Goal: Navigation & Orientation: Find specific page/section

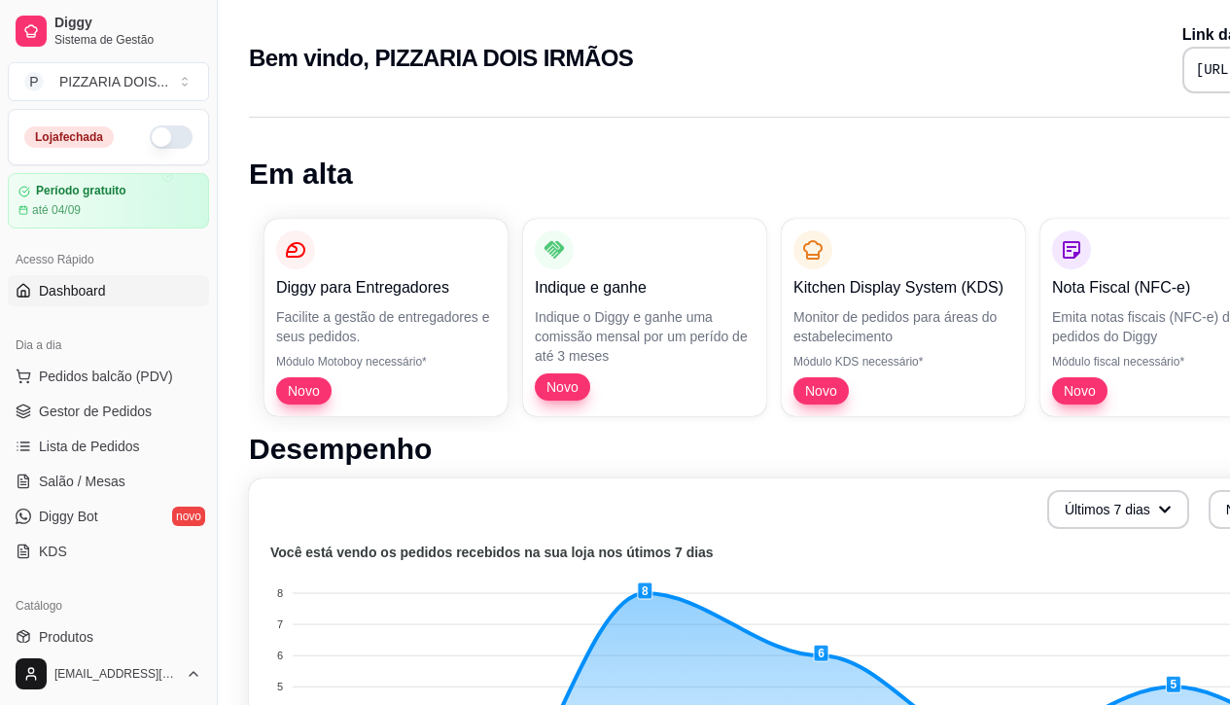
click at [193, 149] on button "button" at bounding box center [171, 136] width 43 height 23
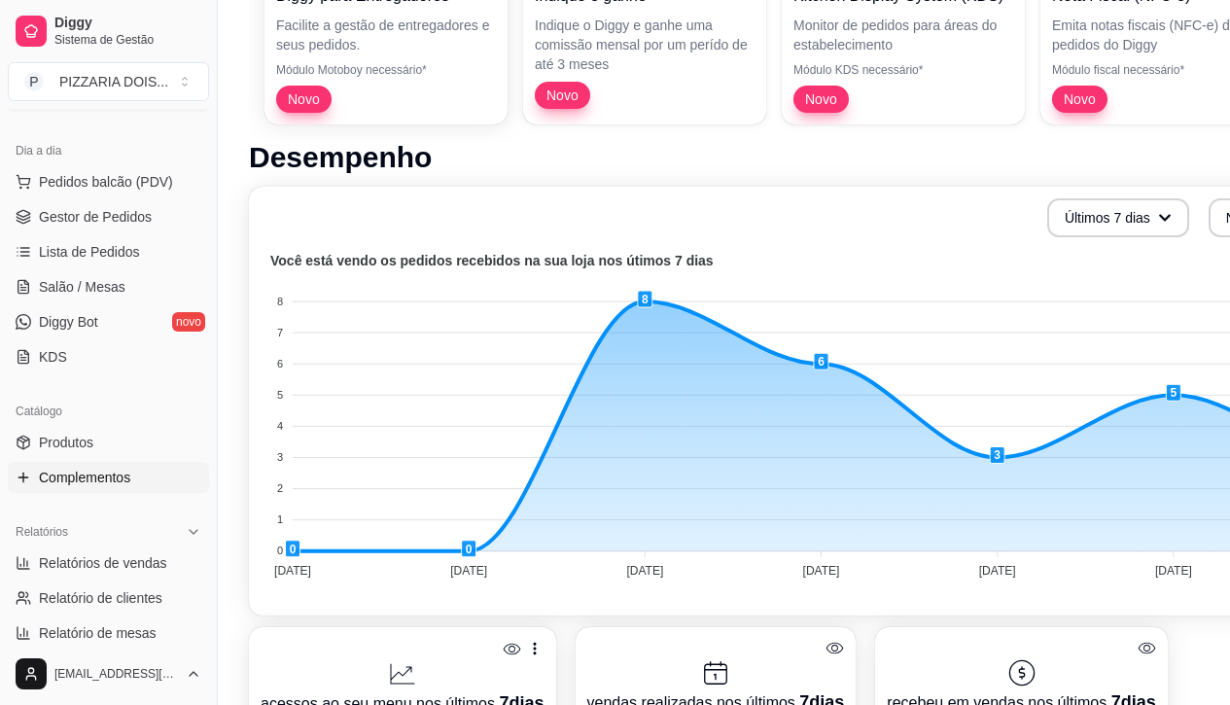
scroll to position [389, 0]
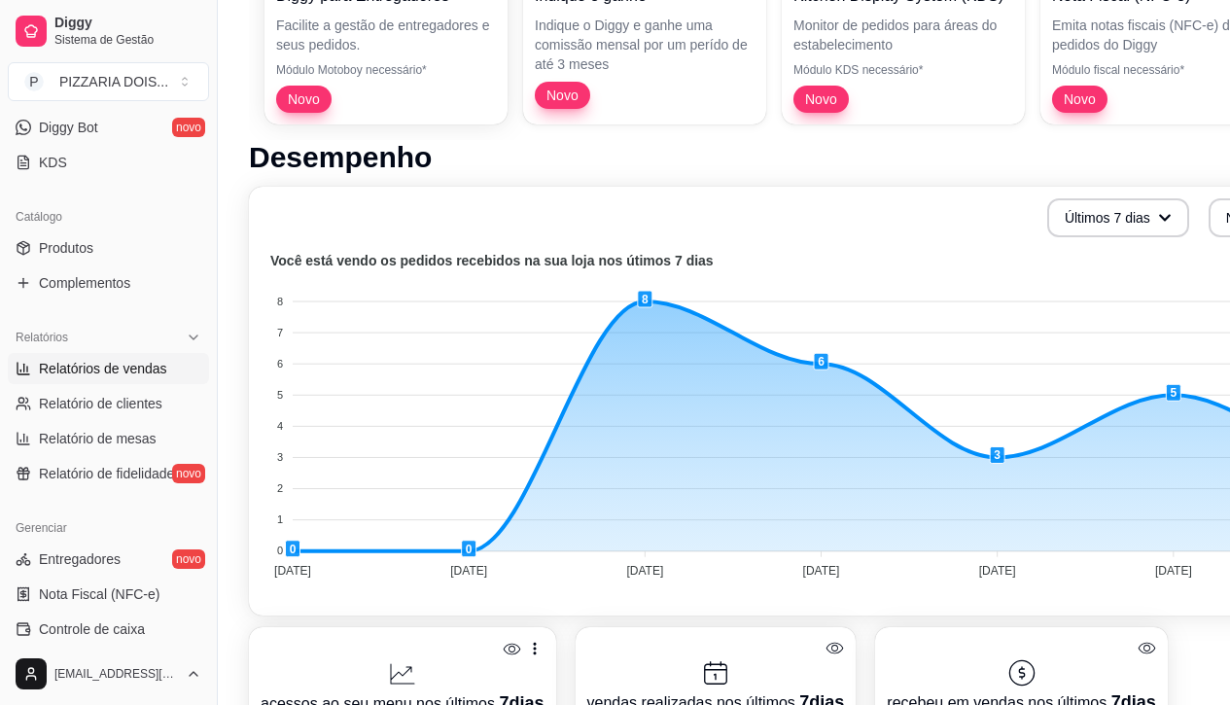
click at [166, 378] on span "Relatórios de vendas" at bounding box center [103, 368] width 128 height 19
select select "ALL"
select select "0"
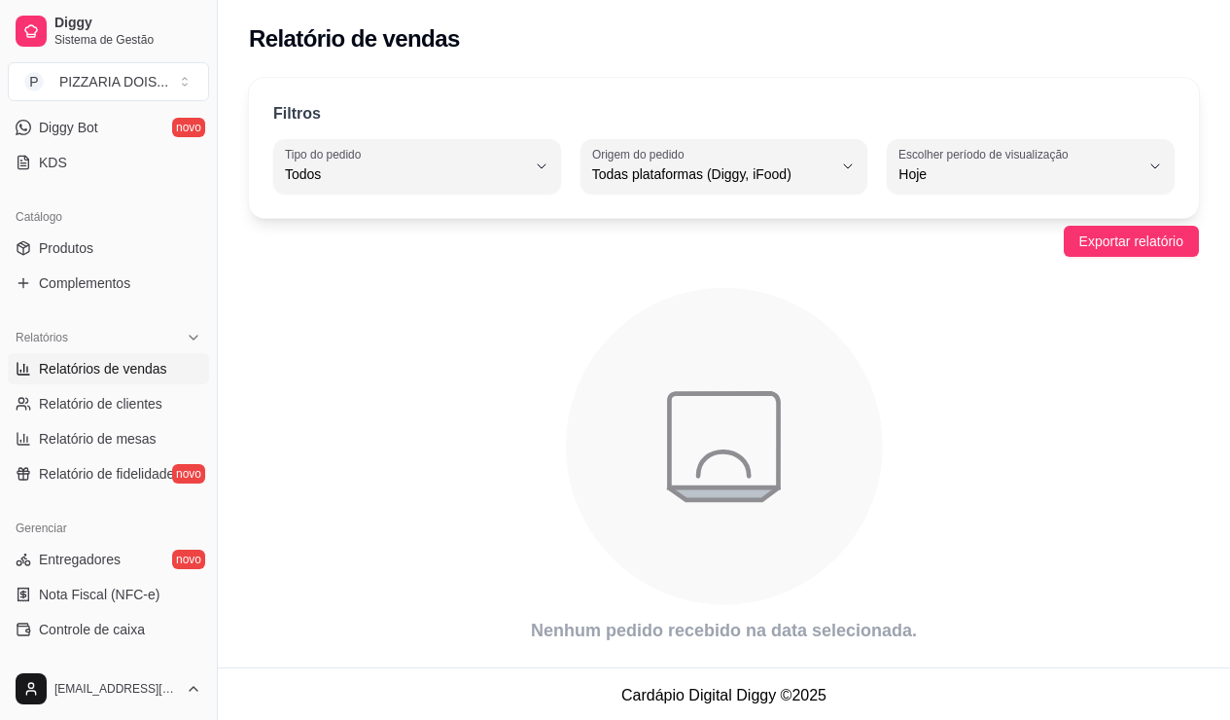
click at [993, 218] on div "Filtros ALL Tipo do pedido Todos Entrega Retirada Mesa Consumo local Tipo do pe…" at bounding box center [724, 148] width 950 height 140
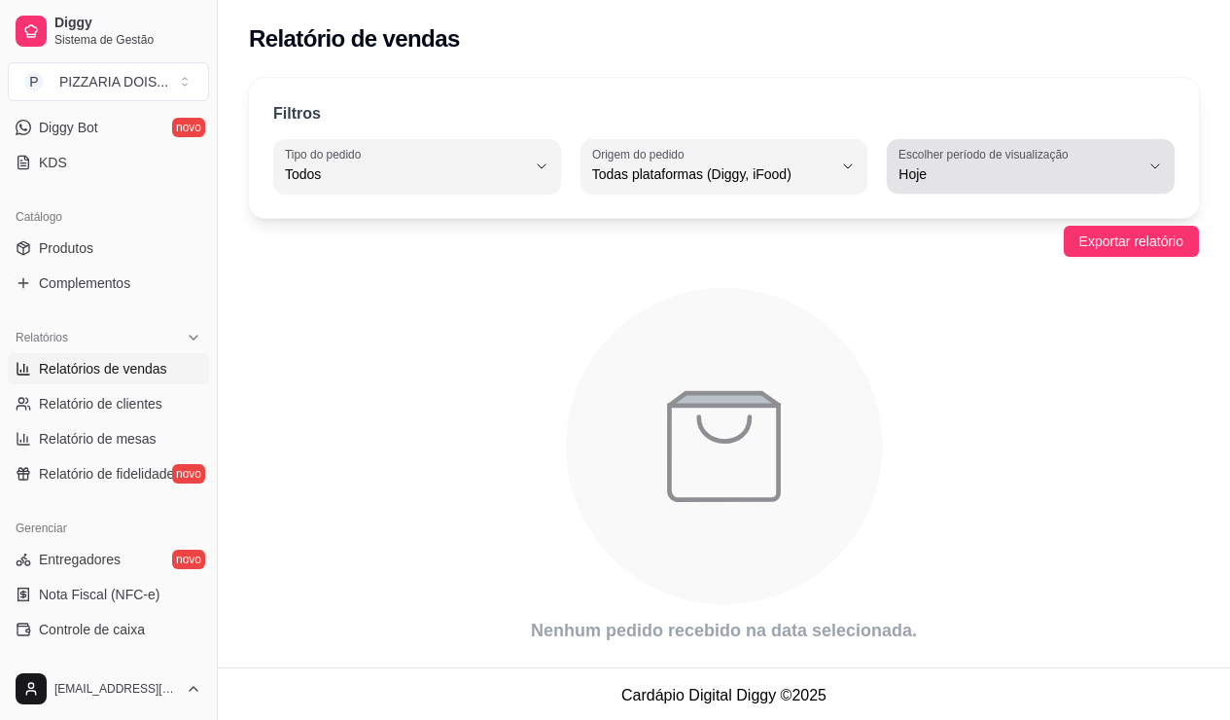
click at [1083, 184] on span "Hoje" at bounding box center [1018, 173] width 241 height 19
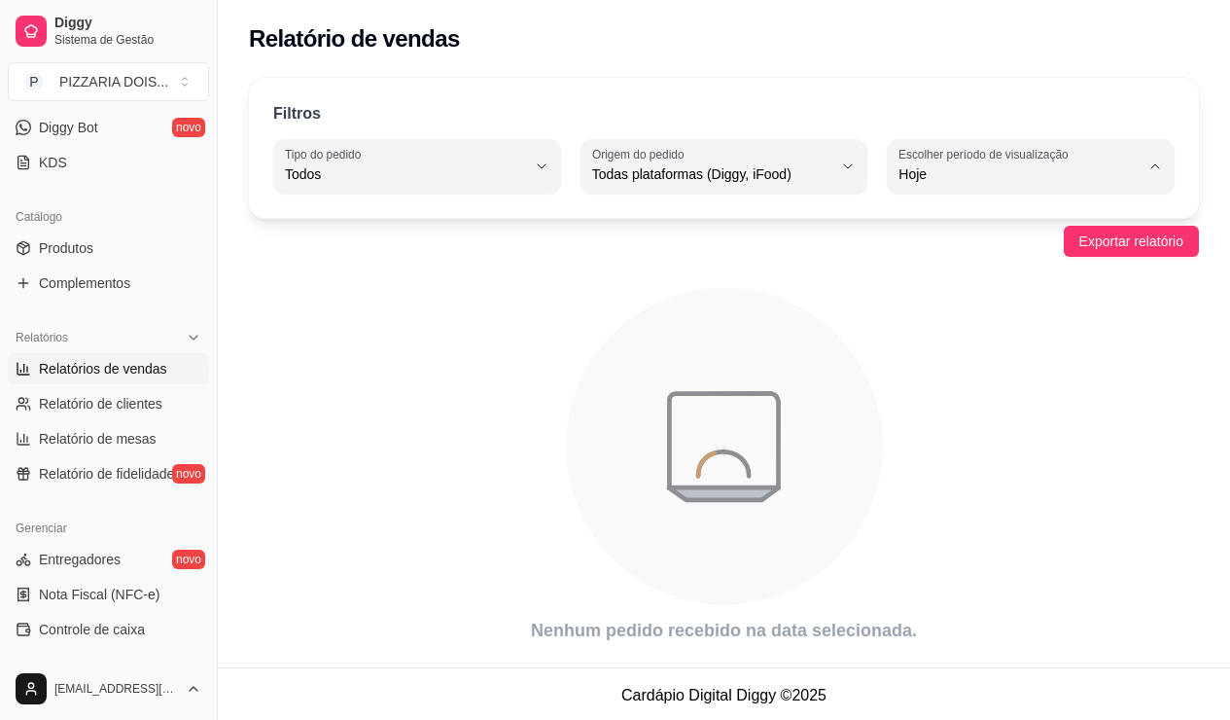
click at [1002, 341] on span "7 dias" at bounding box center [1023, 332] width 198 height 18
type input "7"
select select "7"
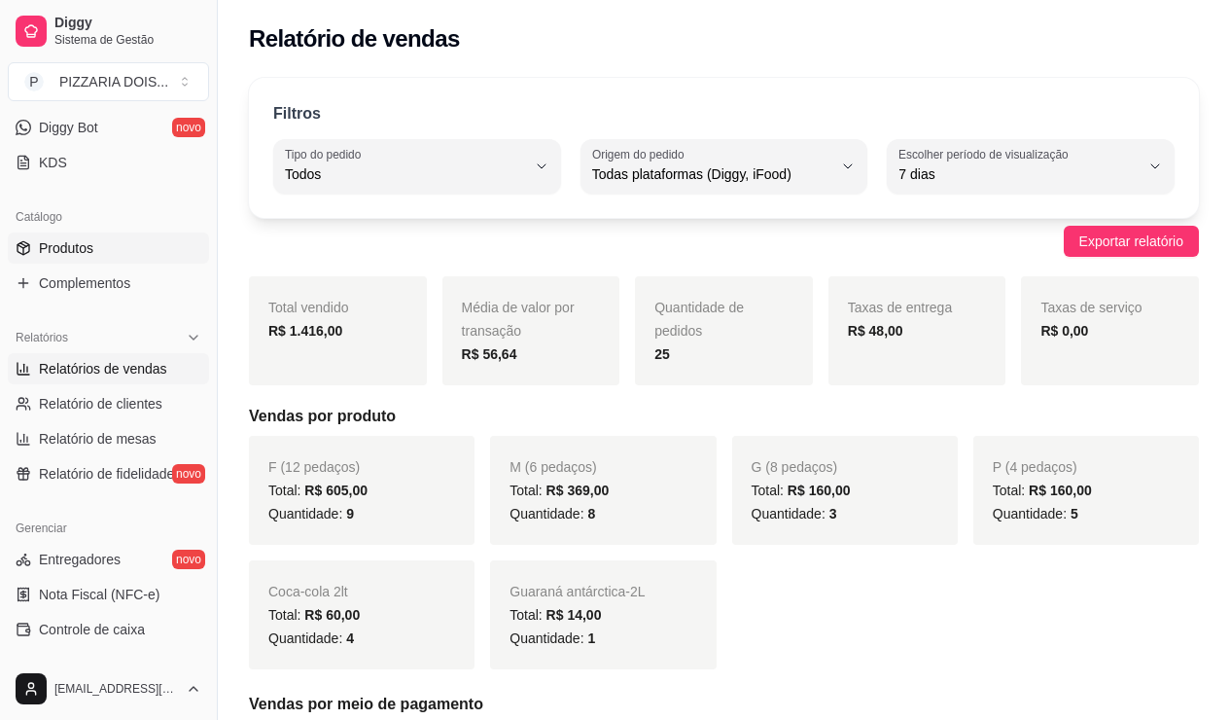
click at [93, 258] on span "Produtos" at bounding box center [66, 247] width 54 height 19
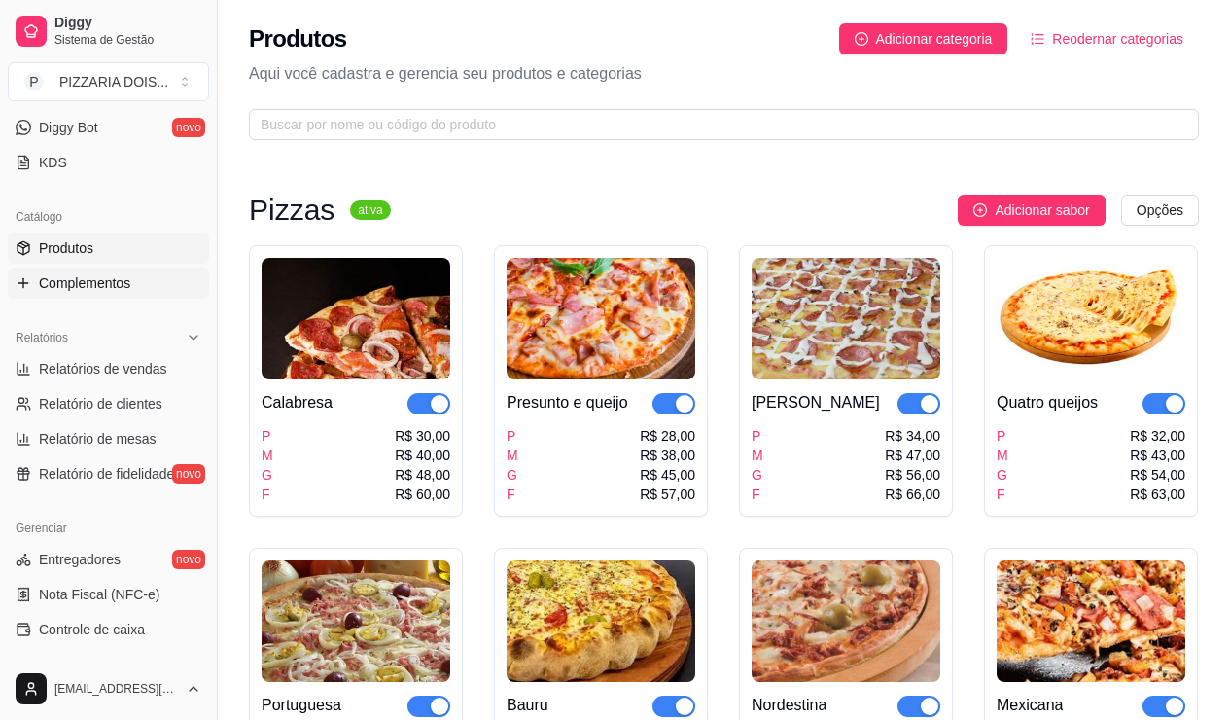
click at [130, 293] on span "Complementos" at bounding box center [84, 282] width 91 height 19
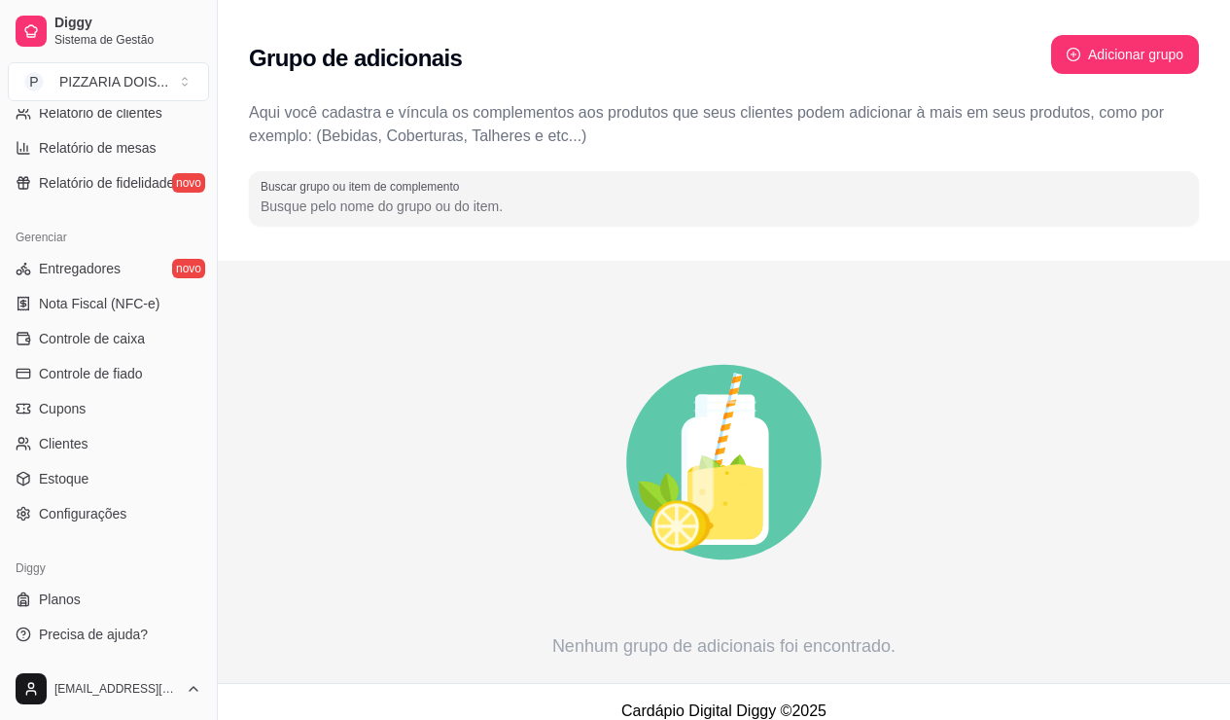
scroll to position [972, 0]
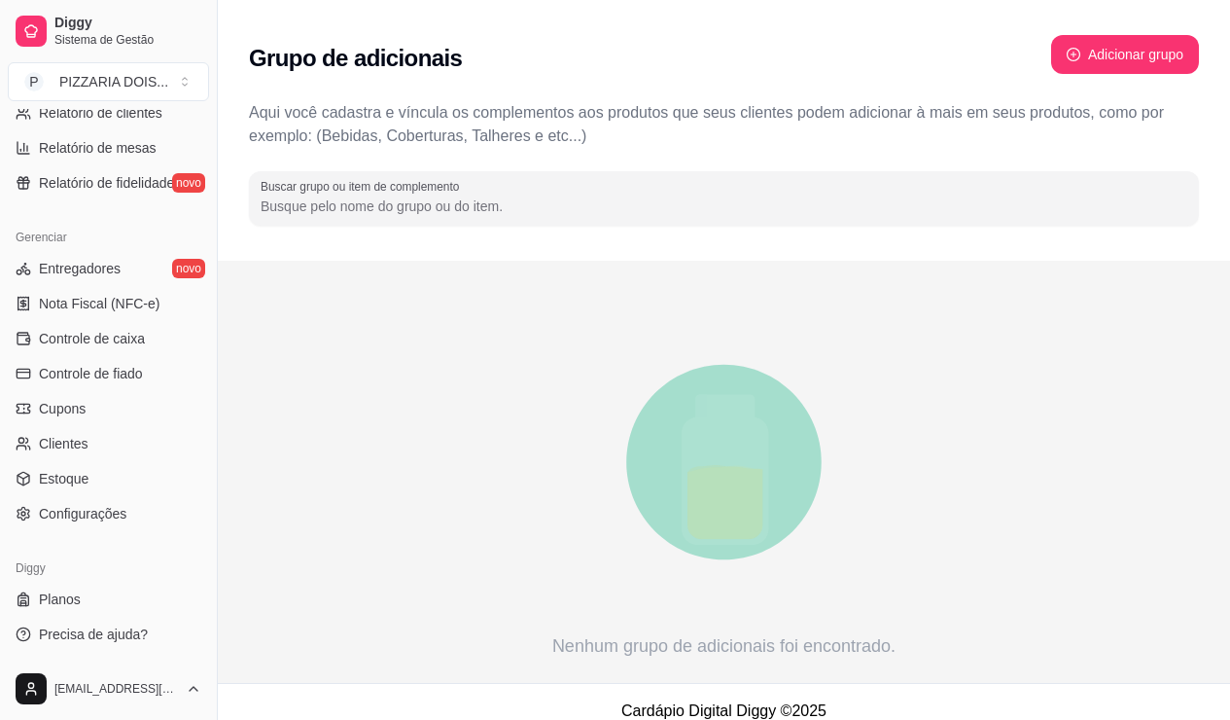
click at [193, 448] on link "Clientes" at bounding box center [108, 443] width 201 height 31
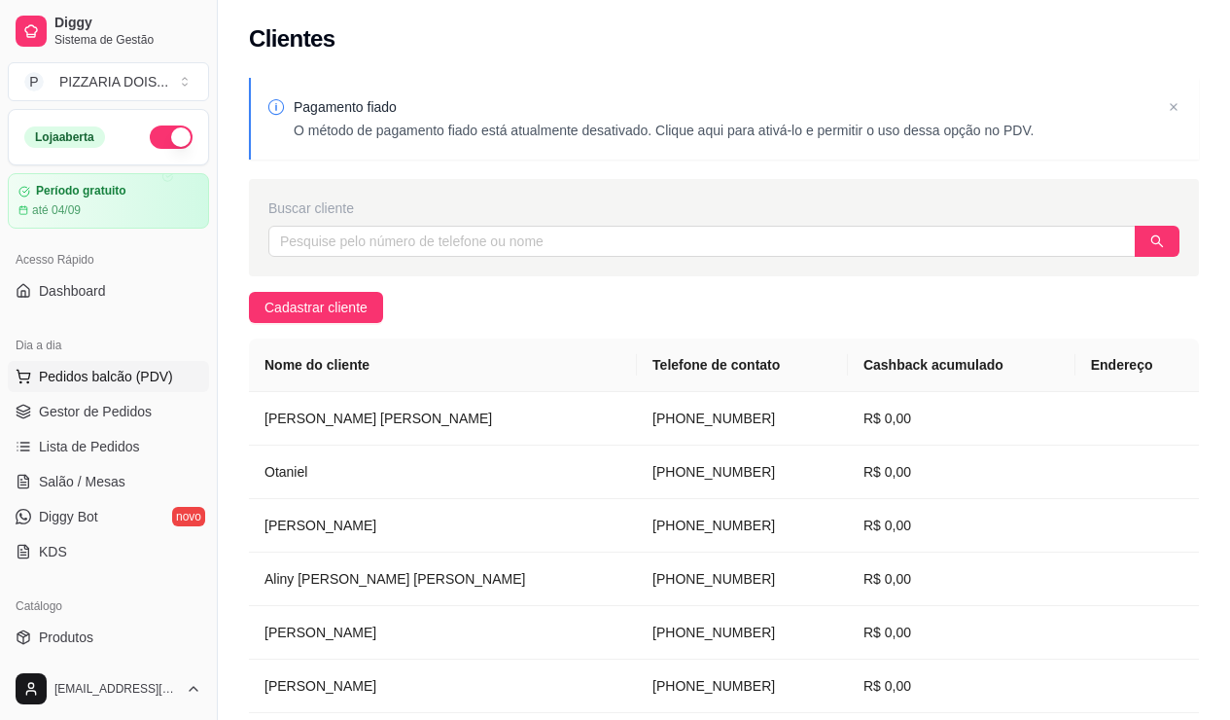
click at [145, 386] on span "Pedidos balcão (PDV)" at bounding box center [106, 376] width 134 height 19
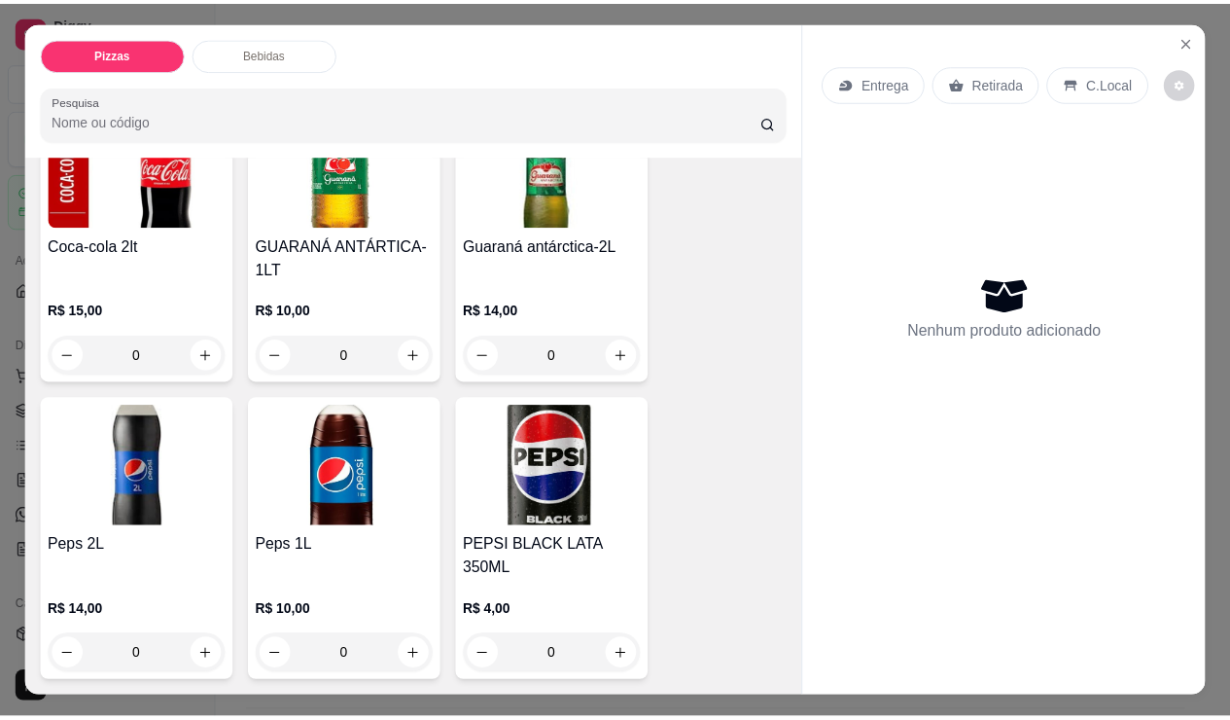
scroll to position [894, 0]
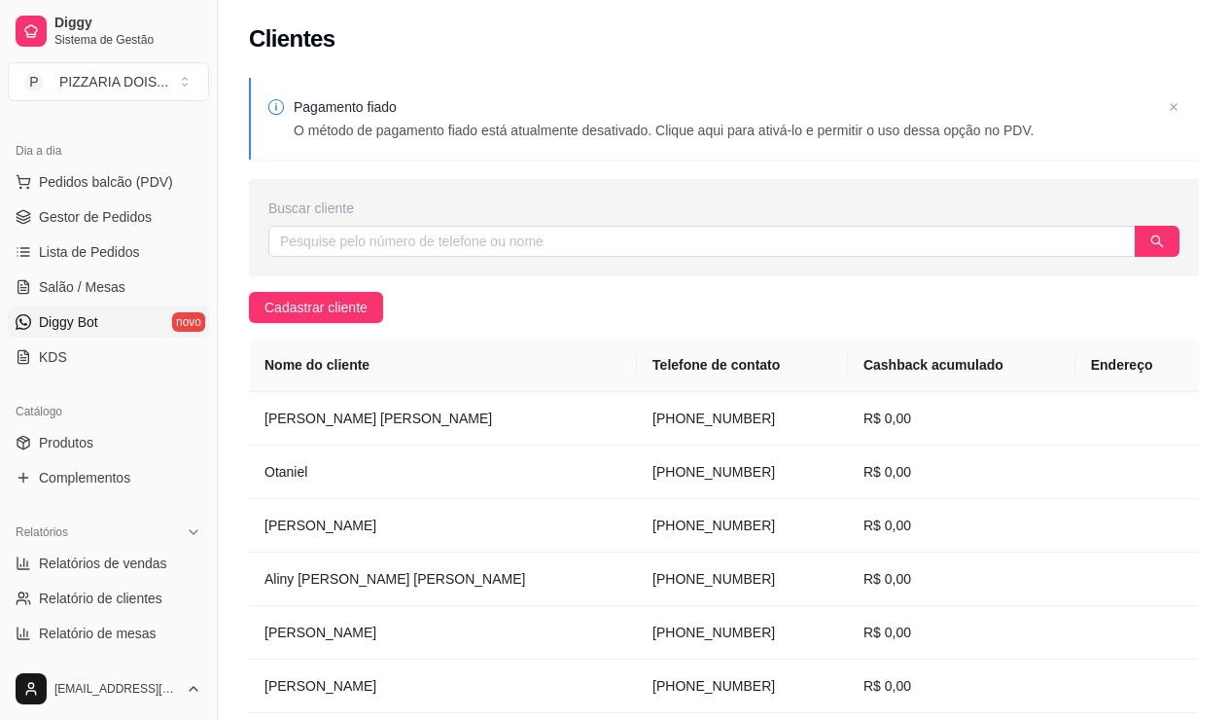
scroll to position [389, 0]
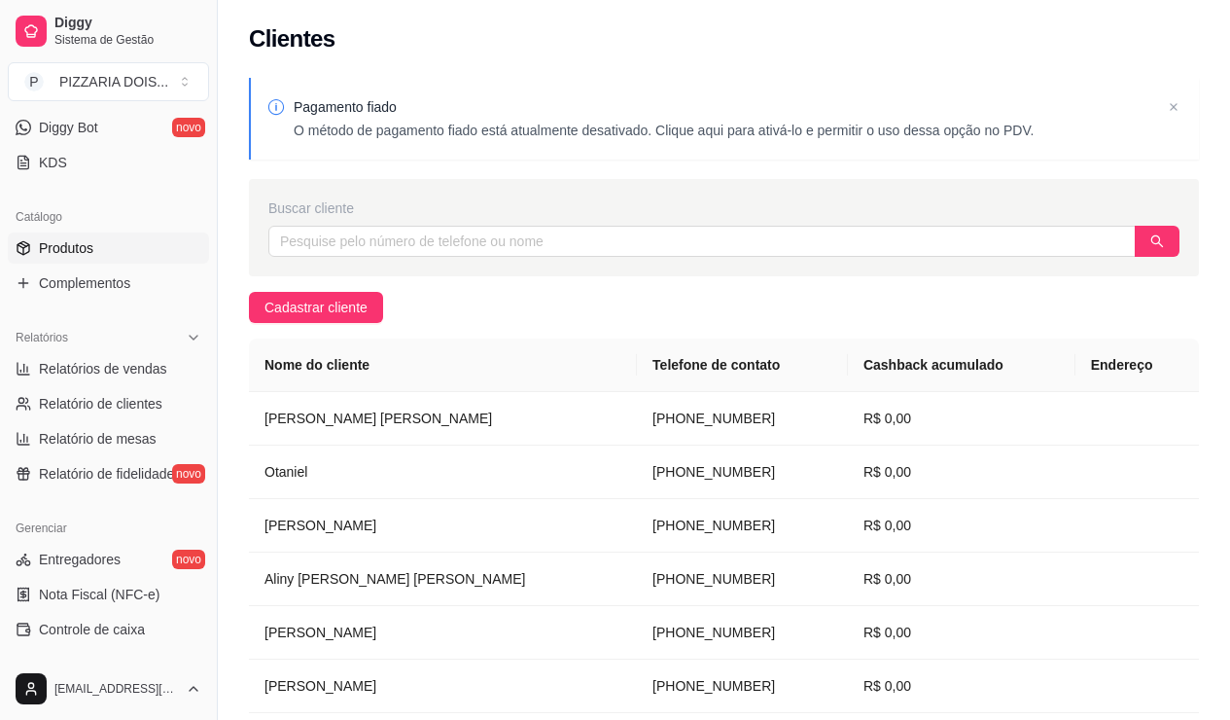
click at [123, 263] on link "Produtos" at bounding box center [108, 247] width 201 height 31
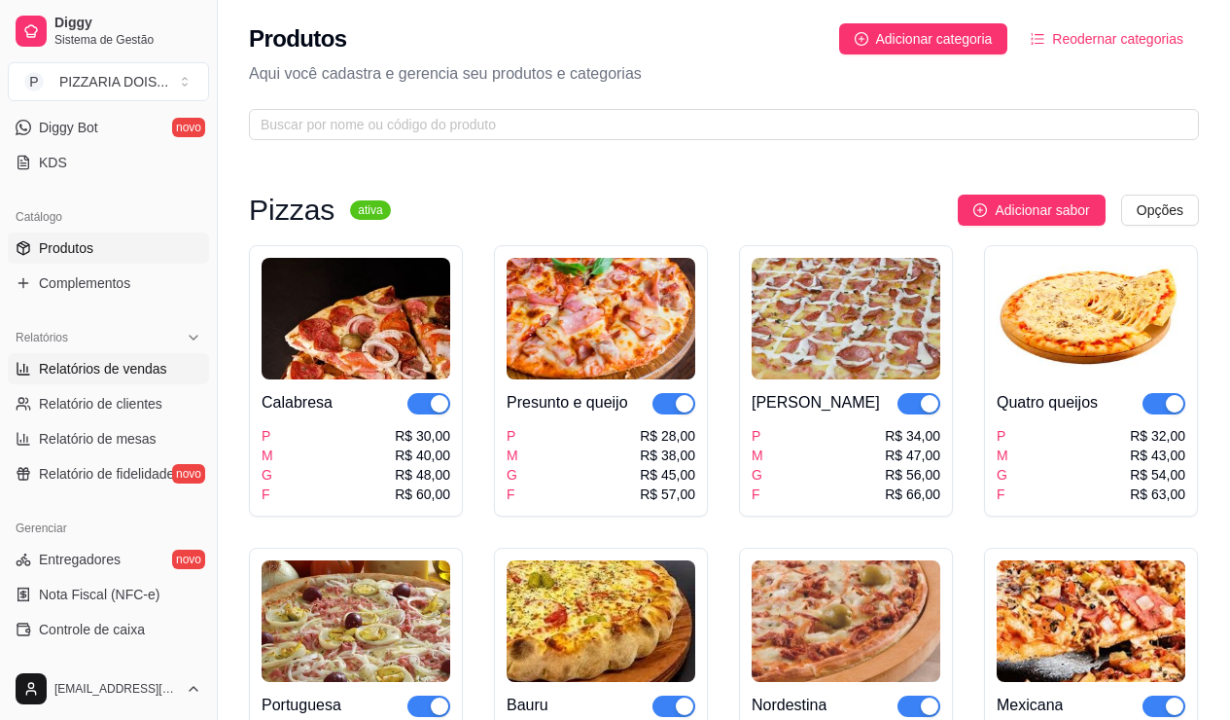
click at [141, 378] on span "Relatórios de vendas" at bounding box center [103, 368] width 128 height 19
select select "ALL"
select select "0"
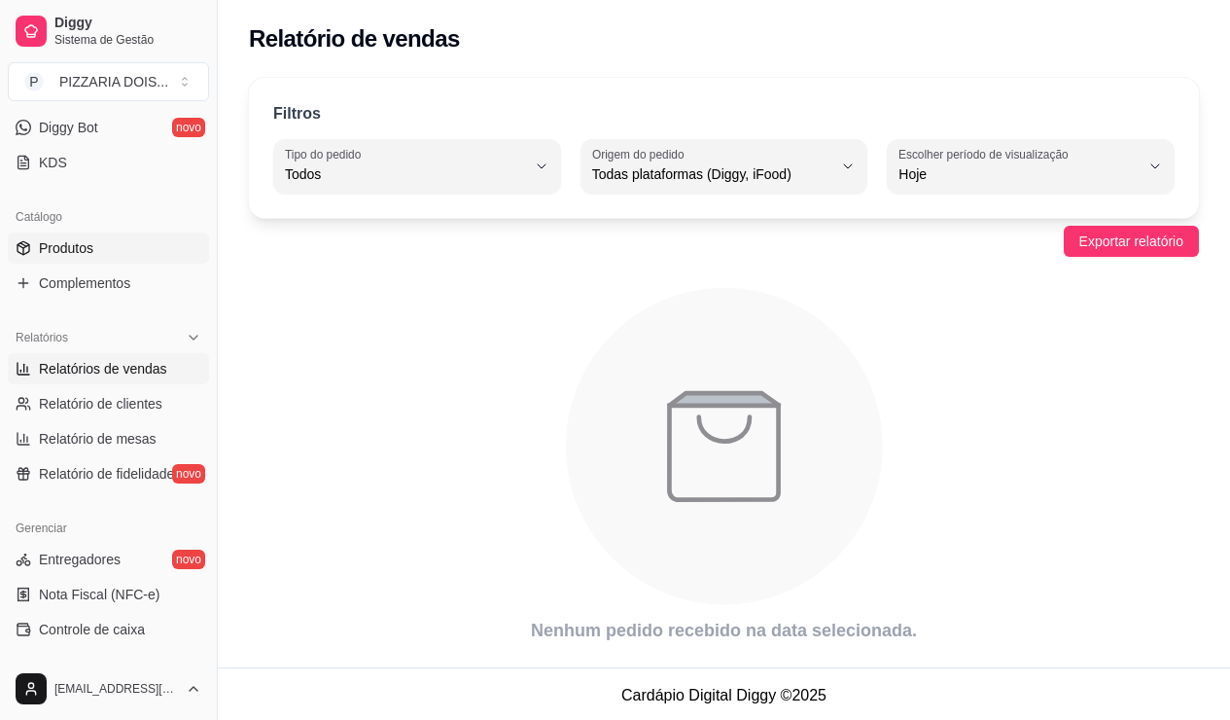
click at [124, 263] on link "Produtos" at bounding box center [108, 247] width 201 height 31
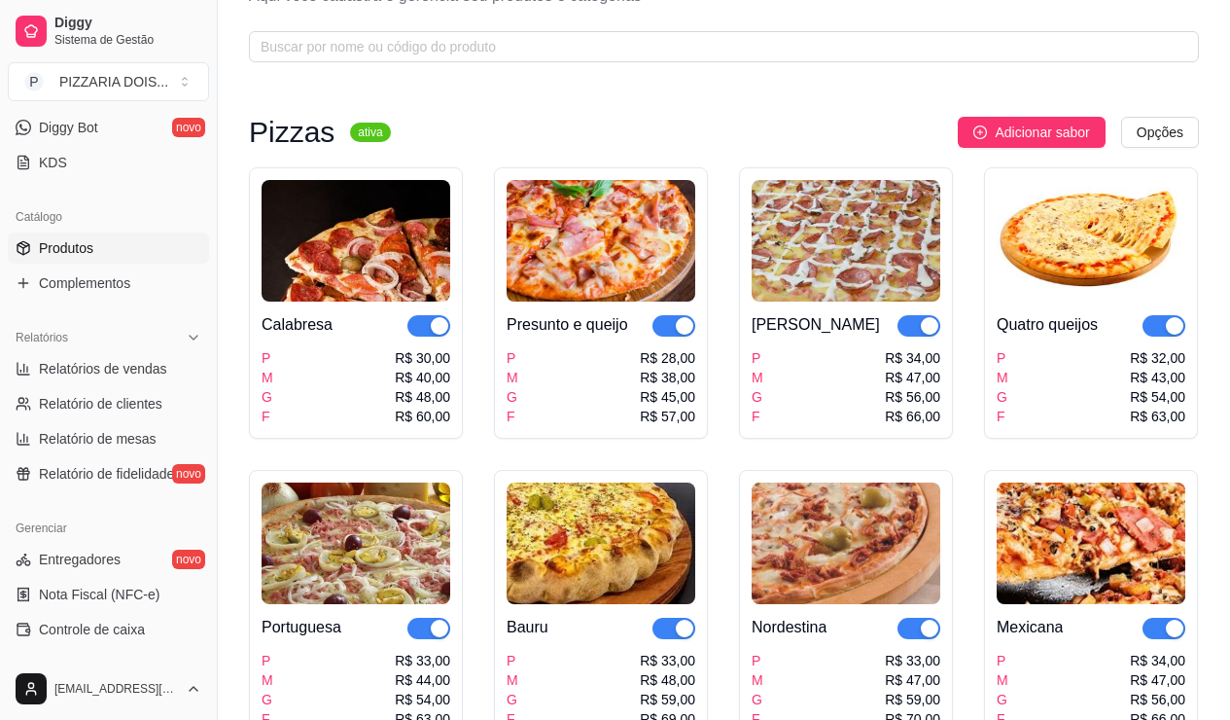
scroll to position [117, 0]
